Goal: Check status: Check status

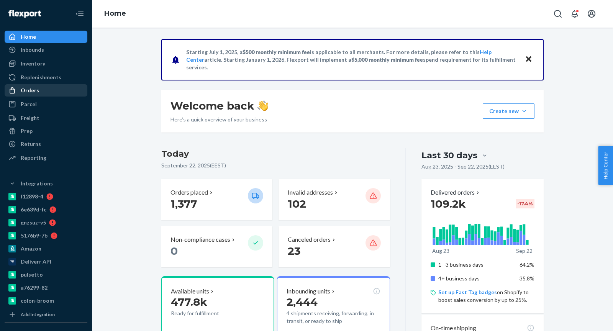
click at [34, 88] on div "Orders" at bounding box center [30, 91] width 18 height 8
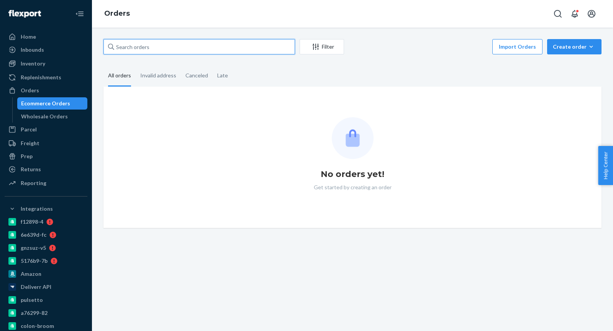
click at [174, 46] on input "text" at bounding box center [199, 46] width 192 height 15
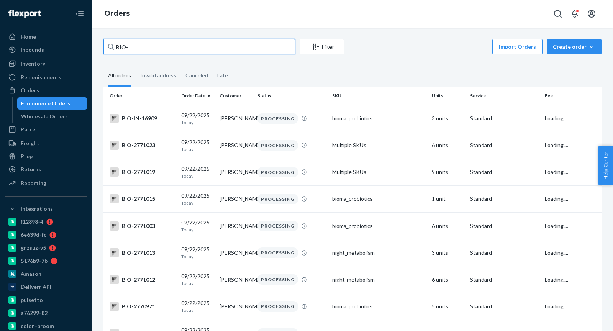
paste input "2743474"
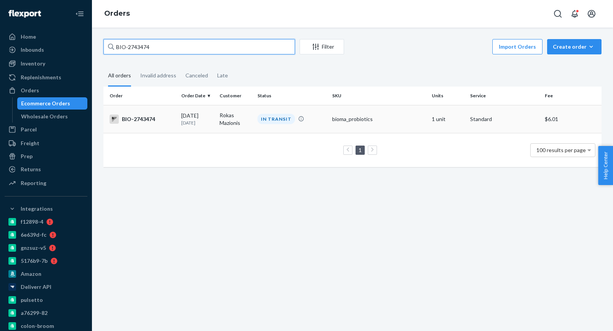
type input "BIO-2743474"
click at [230, 128] on td "Rokas Mazionis" at bounding box center [236, 119] width 38 height 28
